Goal: Transaction & Acquisition: Purchase product/service

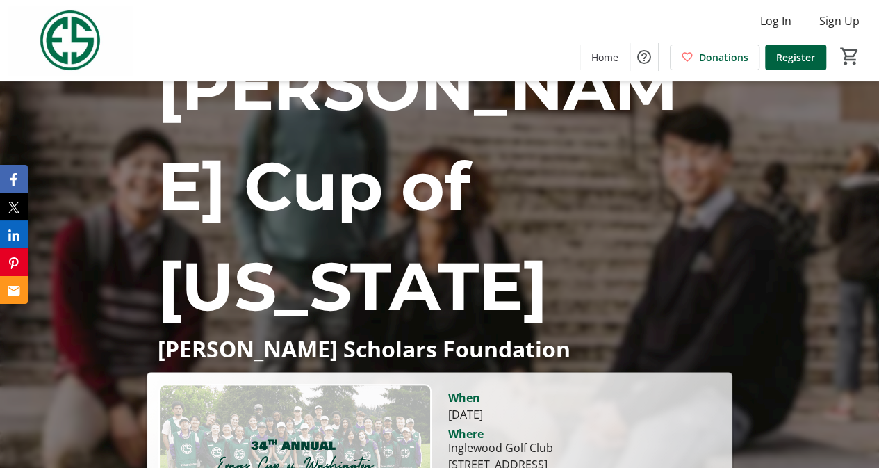
scroll to position [146, 0]
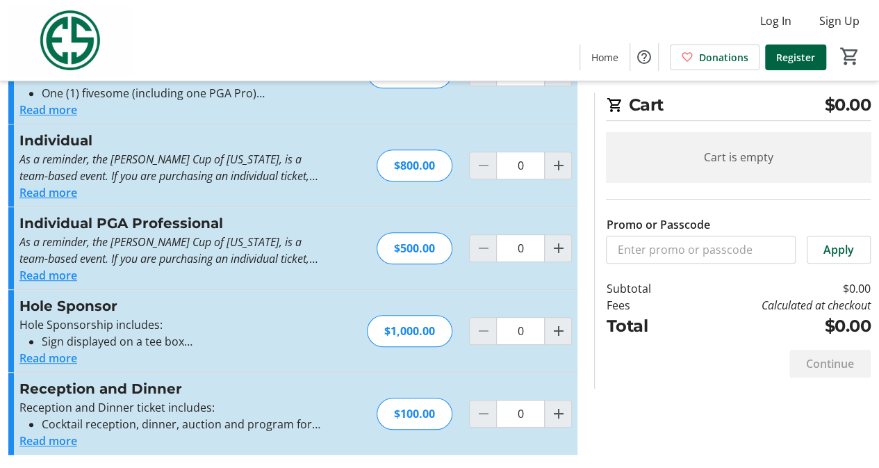
scroll to position [261, 0]
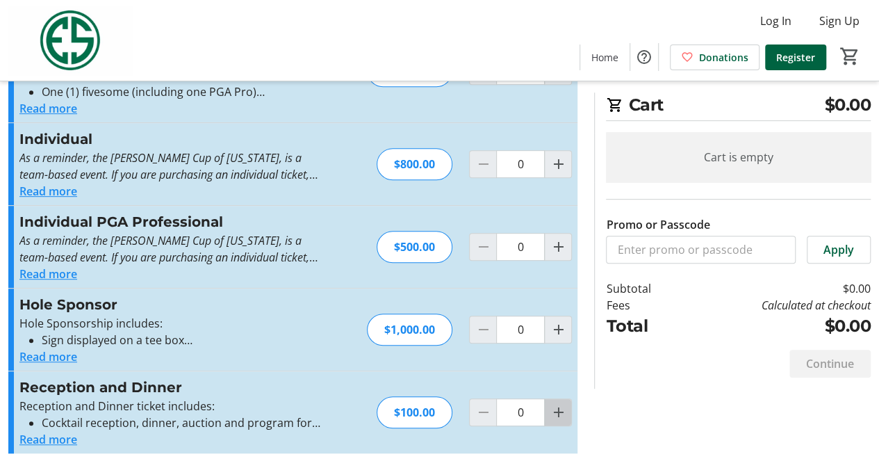
click at [560, 413] on mat-icon "Increment by one" at bounding box center [558, 412] width 17 height 17
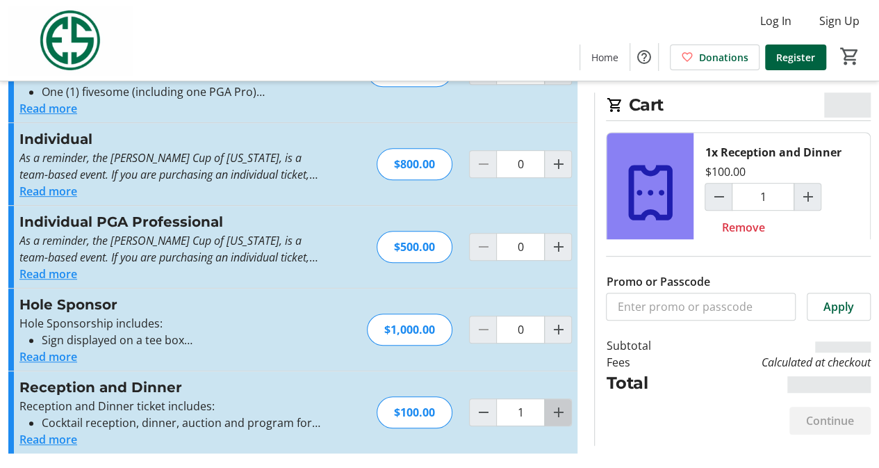
click at [560, 413] on mat-icon "Increment by one" at bounding box center [558, 412] width 17 height 17
type input "2"
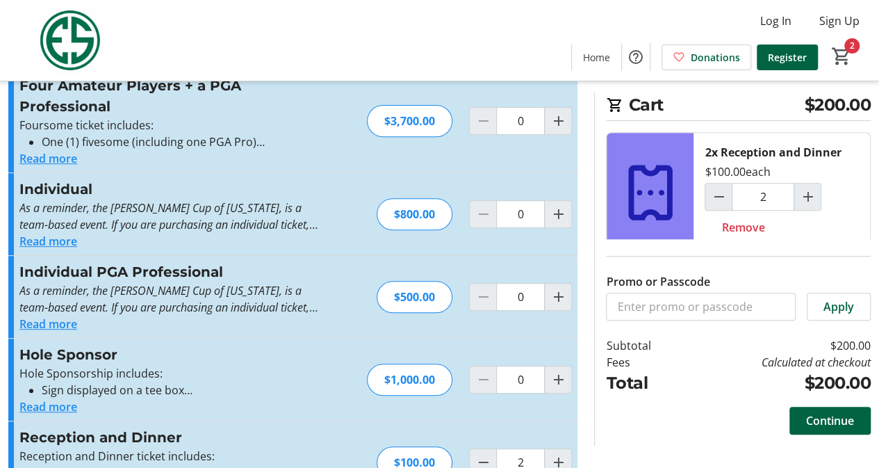
scroll to position [0, 0]
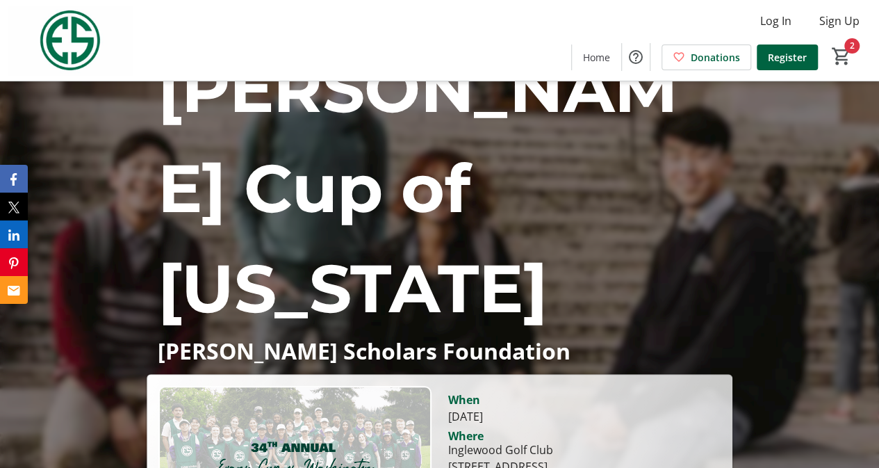
scroll to position [146, 0]
